Goal: Communication & Community: Answer question/provide support

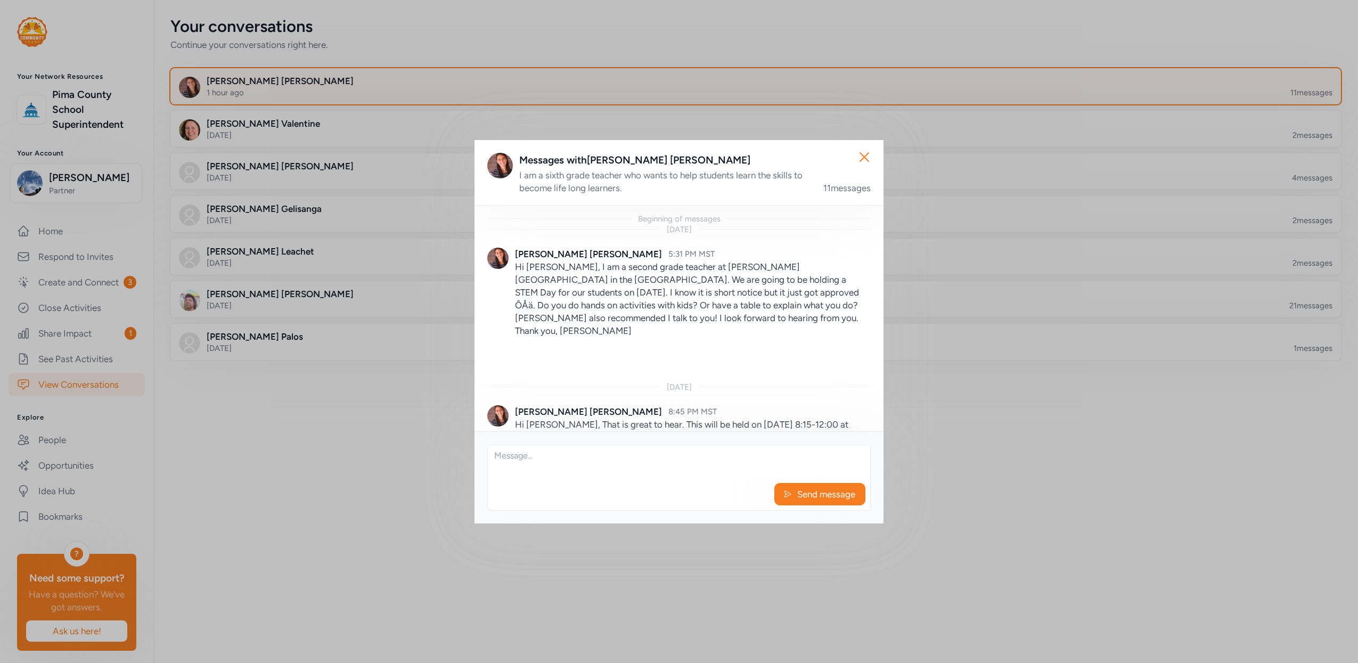
scroll to position [638, 0]
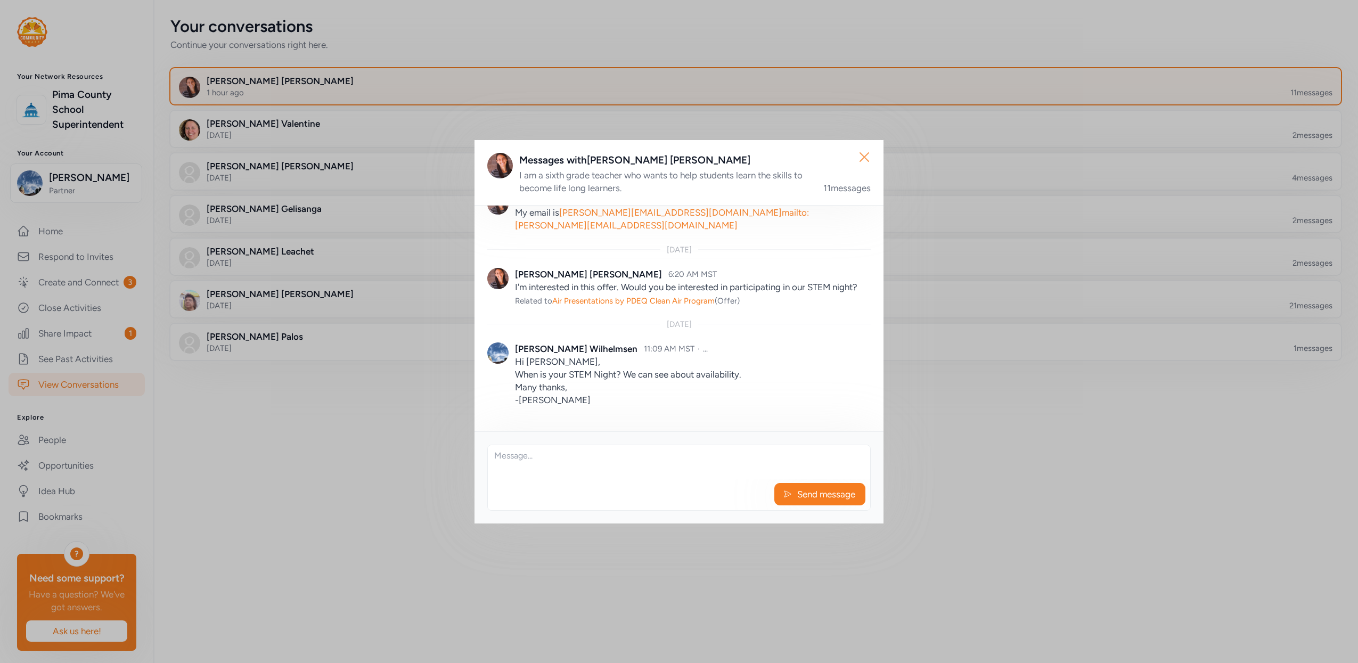
click at [865, 153] on icon "button" at bounding box center [864, 157] width 17 height 17
